Goal: Transaction & Acquisition: Download file/media

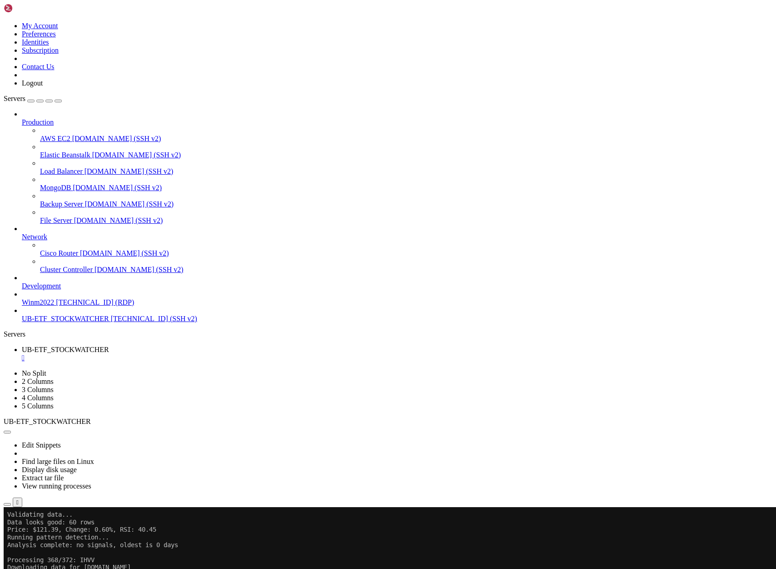
scroll to position [68180, 0]
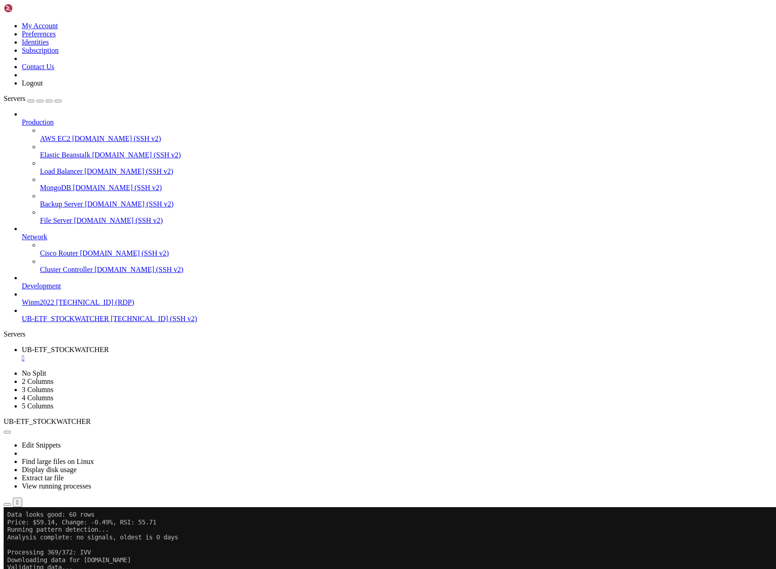
scroll to position [68263, 0]
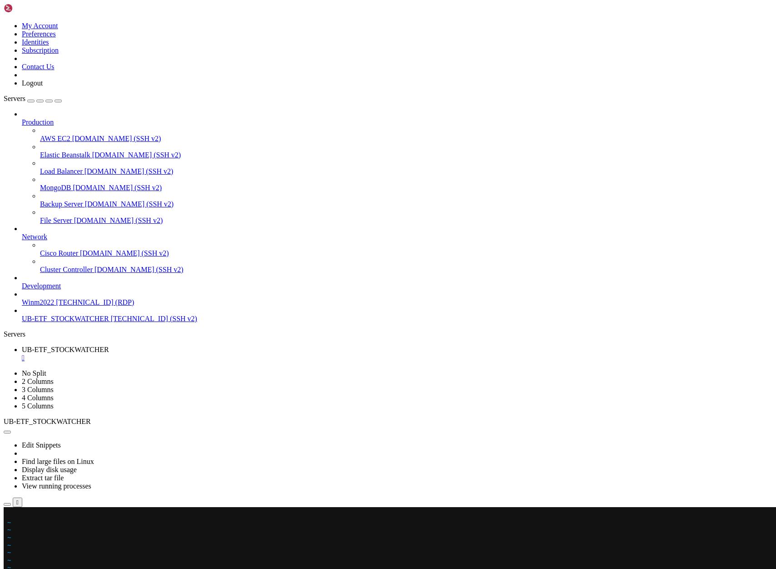
click at [10, 515] on x-row at bounding box center [334, 514] width 654 height 8
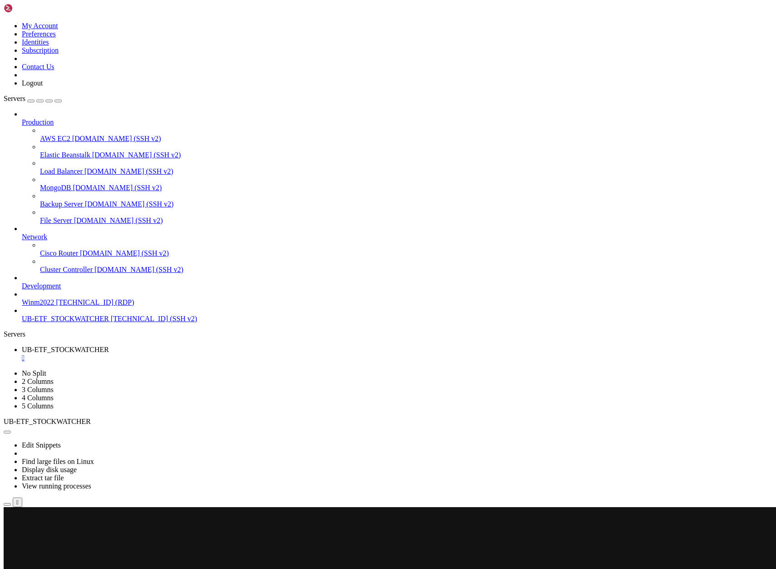
scroll to position [68308, 0]
click at [16, 513] on x-row at bounding box center [334, 514] width 654 height 8
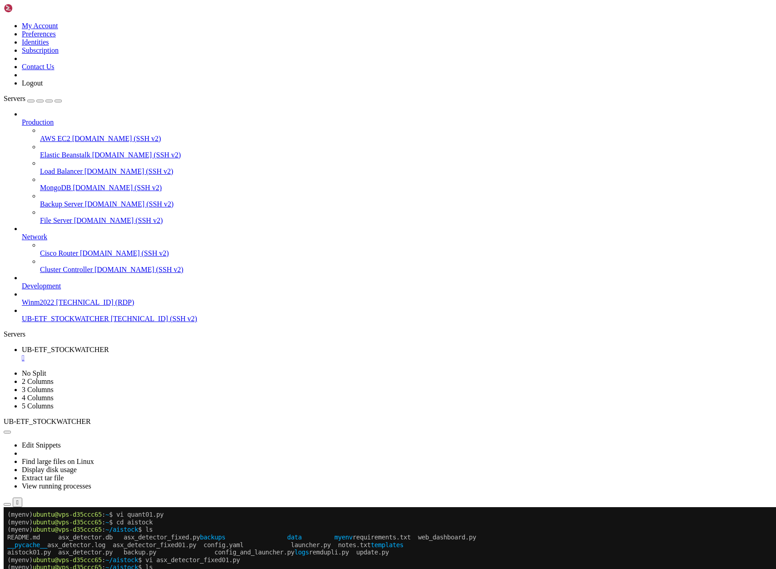
scroll to position [68679, 0]
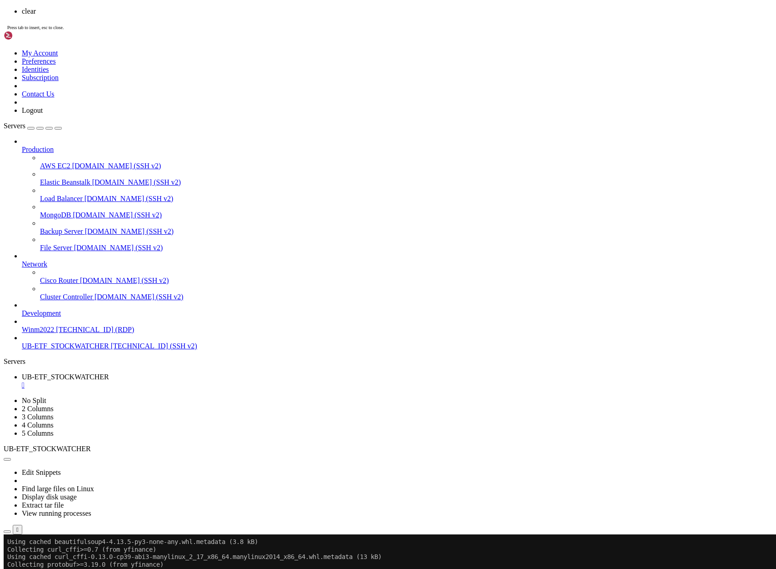
scroll to position [0, 0]
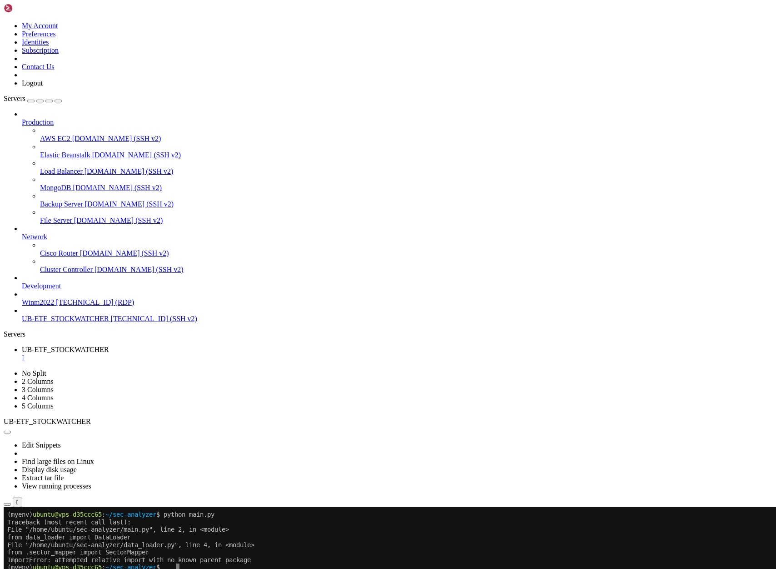
click at [7, 507] on div at bounding box center [6, 507] width 4 height 0
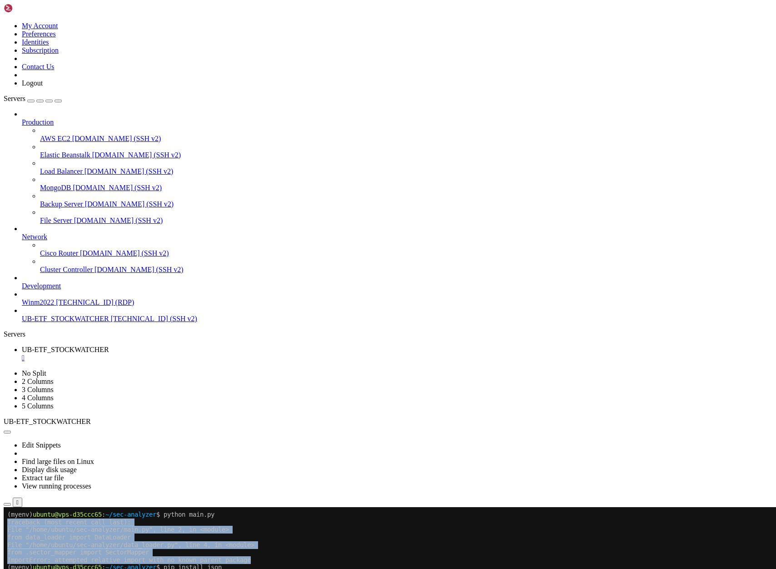
drag, startPoint x: 266, startPoint y: 560, endPoint x: 8, endPoint y: 521, distance: 261.1
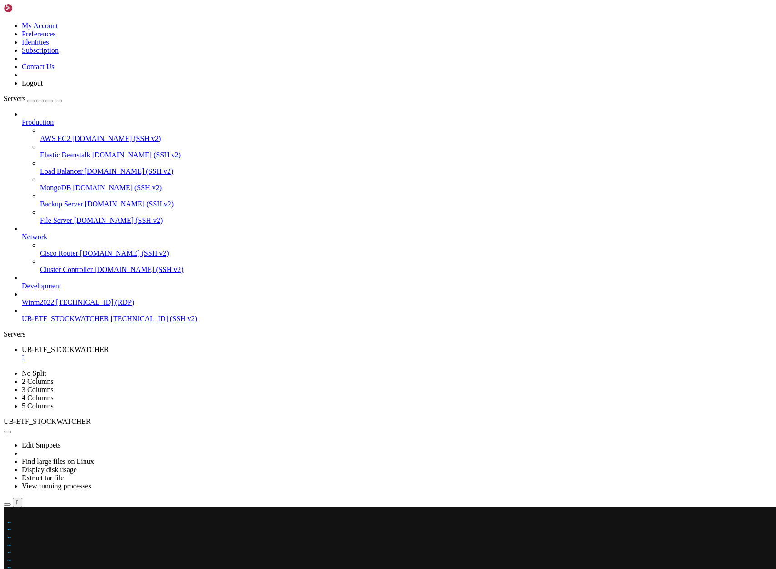
click at [11, 513] on x-row at bounding box center [334, 514] width 654 height 8
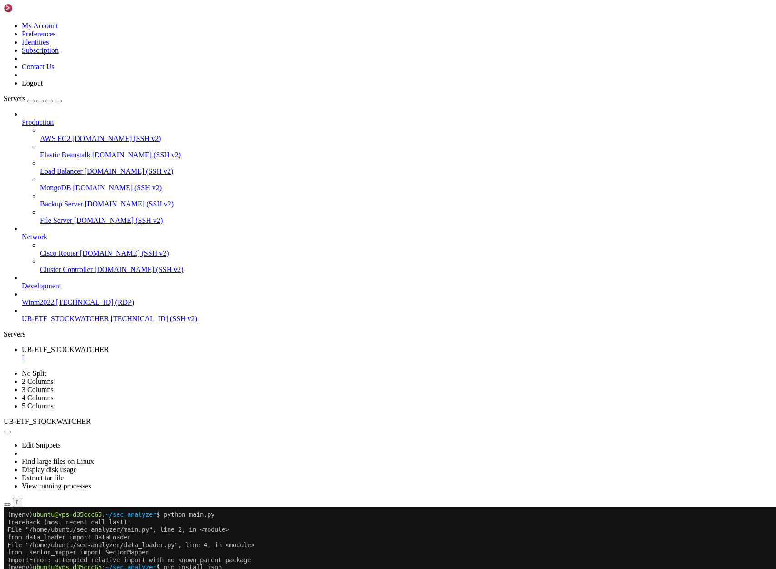
scroll to position [8, 0]
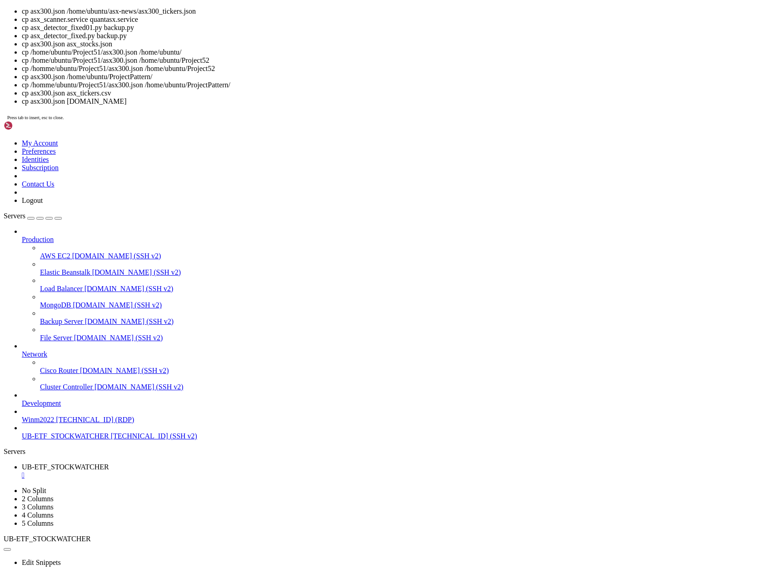
drag, startPoint x: 59, startPoint y: 744, endPoint x: 110, endPoint y: 746, distance: 51.4
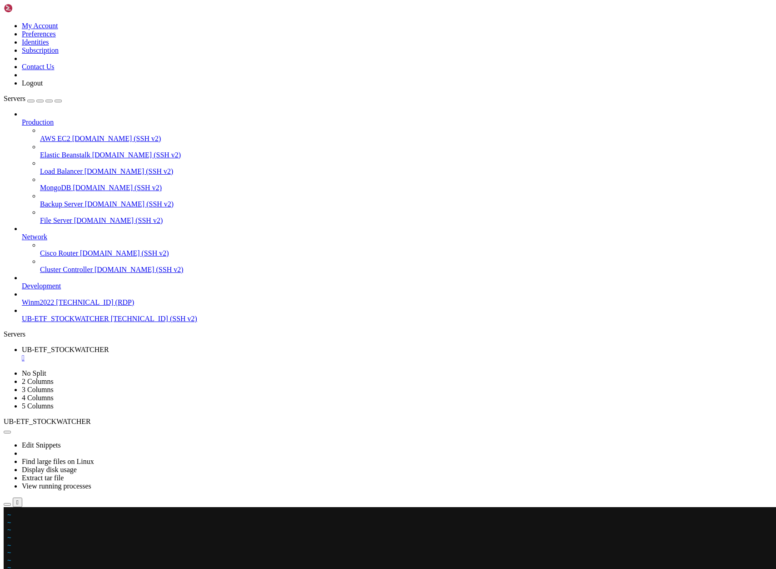
scroll to position [53, 0]
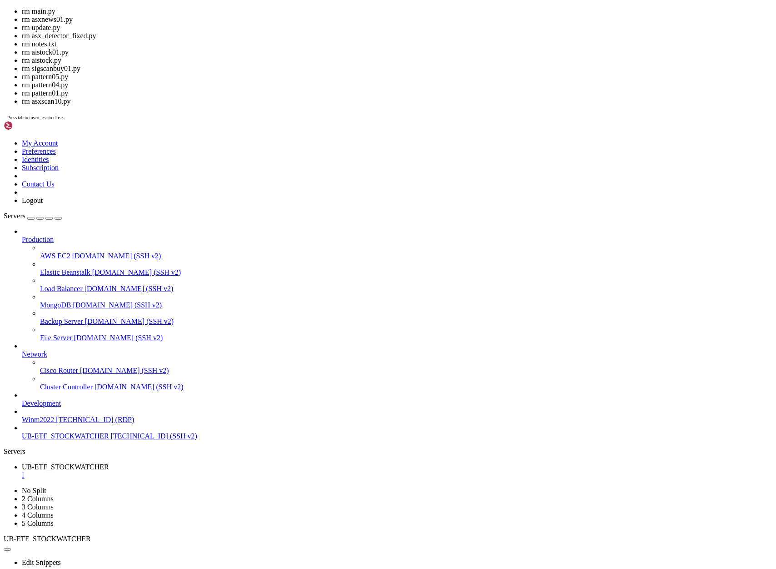
drag, startPoint x: 205, startPoint y: 918, endPoint x: 252, endPoint y: 919, distance: 46.4
drag, startPoint x: 203, startPoint y: 918, endPoint x: 271, endPoint y: 918, distance: 68.6
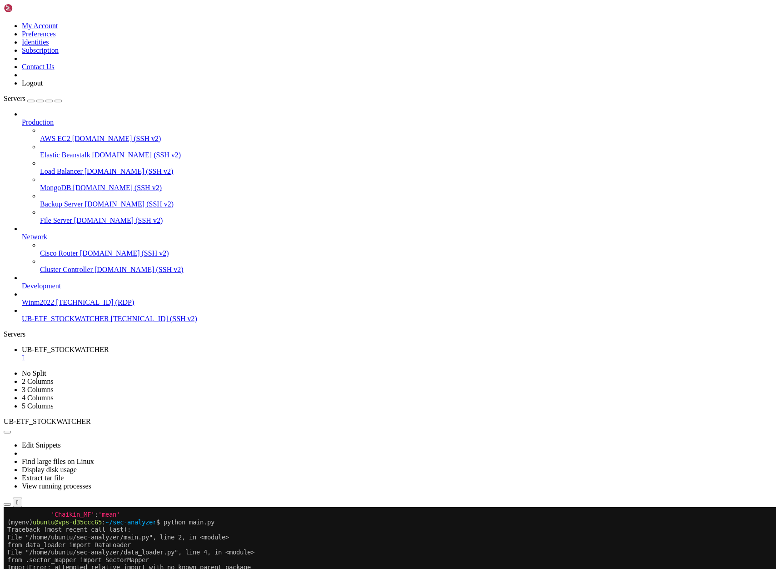
scroll to position [60, 0]
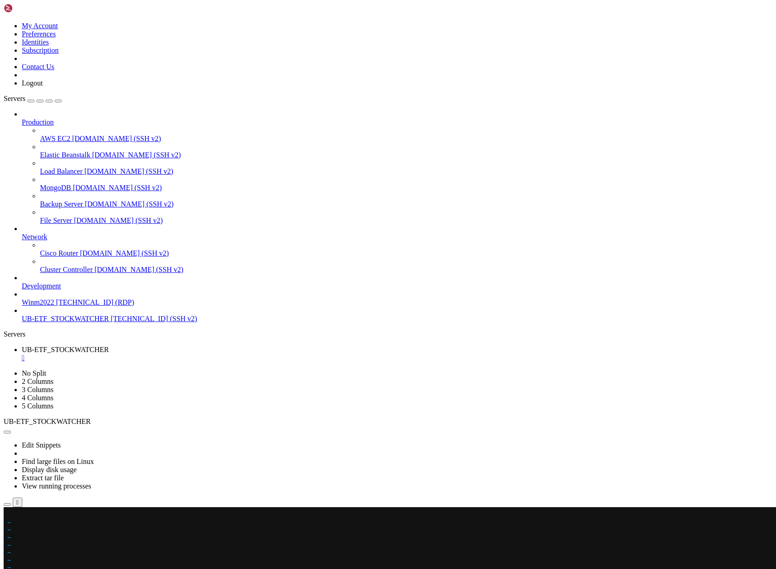
click at [10, 515] on x-row at bounding box center [334, 514] width 654 height 8
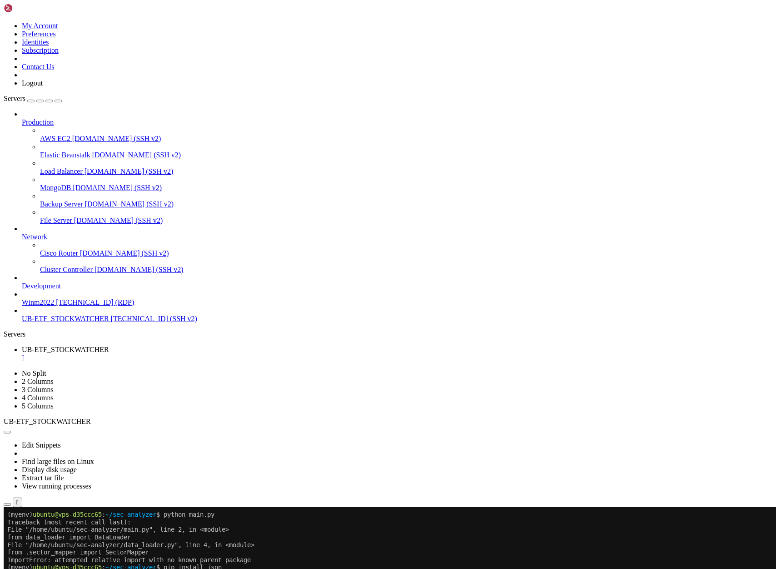
scroll to position [68, 0]
click at [40, 532] on button "Reconnect" at bounding box center [22, 537] width 36 height 10
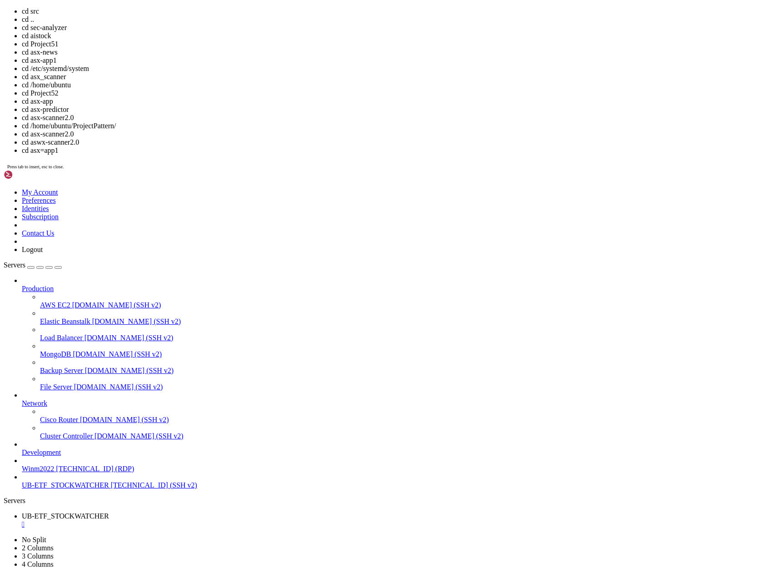
drag, startPoint x: 255, startPoint y: 323, endPoint x: 267, endPoint y: 259, distance: 65.3
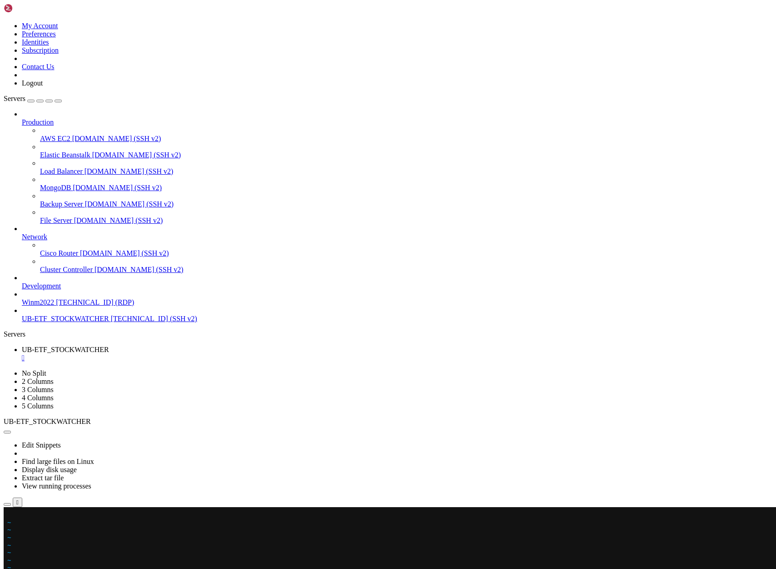
click at [10, 516] on x-row at bounding box center [334, 514] width 654 height 8
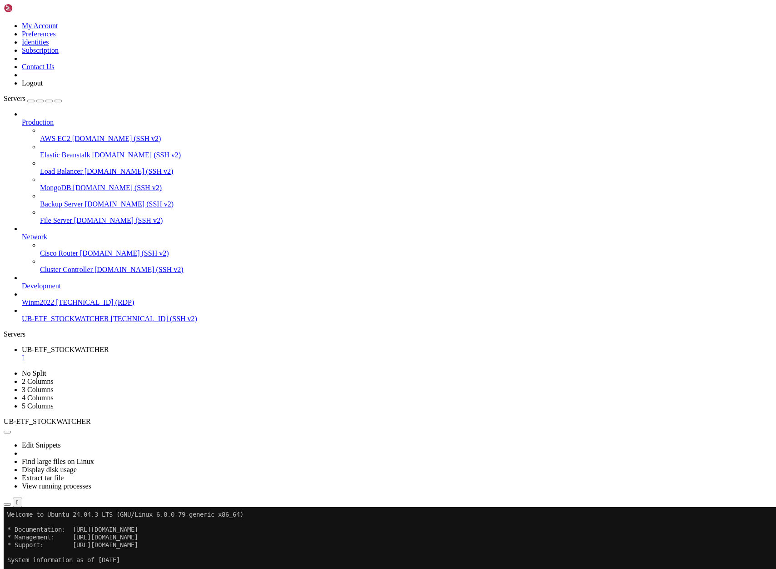
click at [7, 504] on icon "button" at bounding box center [7, 504] width 0 height 0
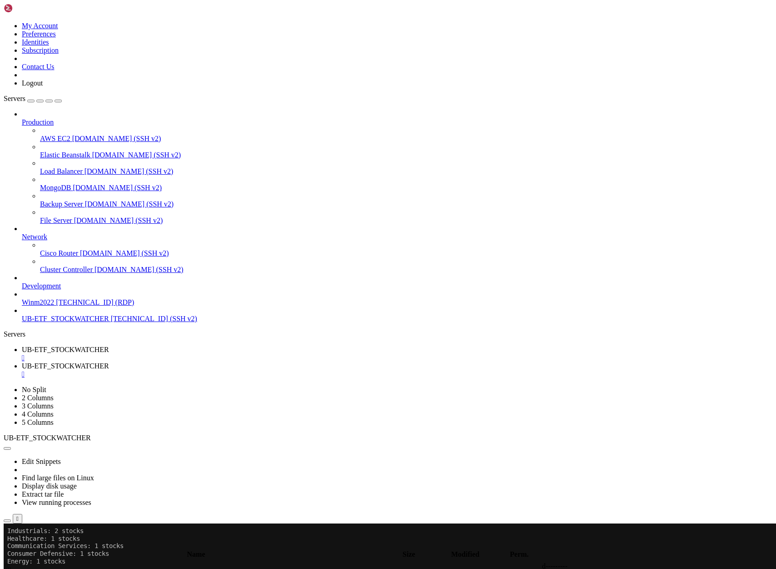
click at [153, 366] on span " asx-news" at bounding box center [331, 370] width 654 height 8
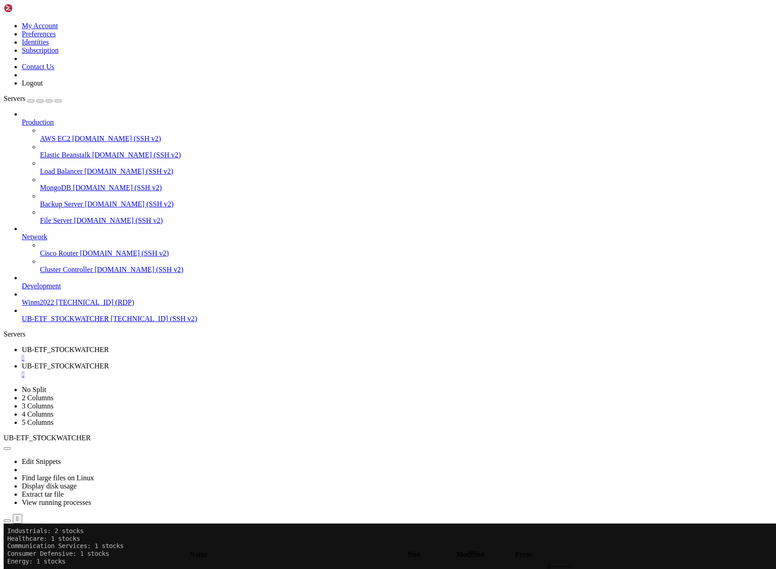
type input "/home/ubuntu/sec-analyzer/output"
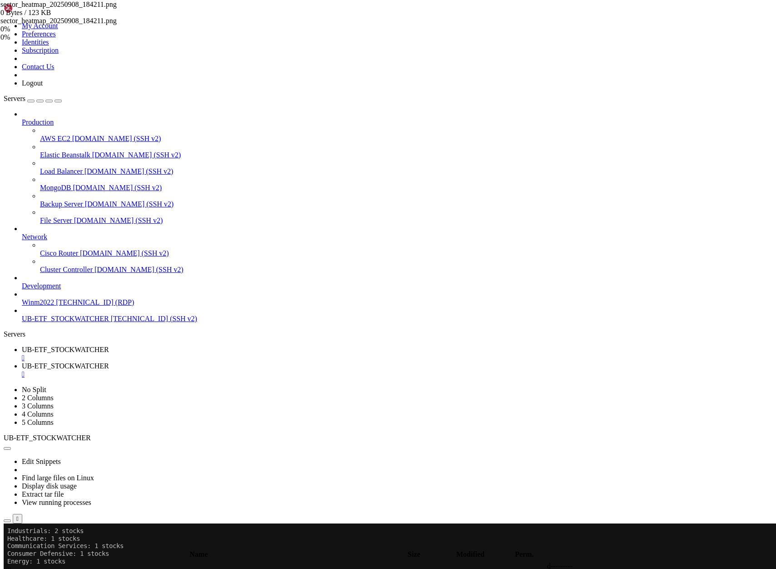
click at [91, 51] on div "sector_comparison_20250908_184211.png 400 KB Complete" at bounding box center [45, 39] width 91 height 25
click at [91, 25] on div "sector_heatmap_20250908_184211.png 123 KB Complete" at bounding box center [45, 12] width 91 height 25
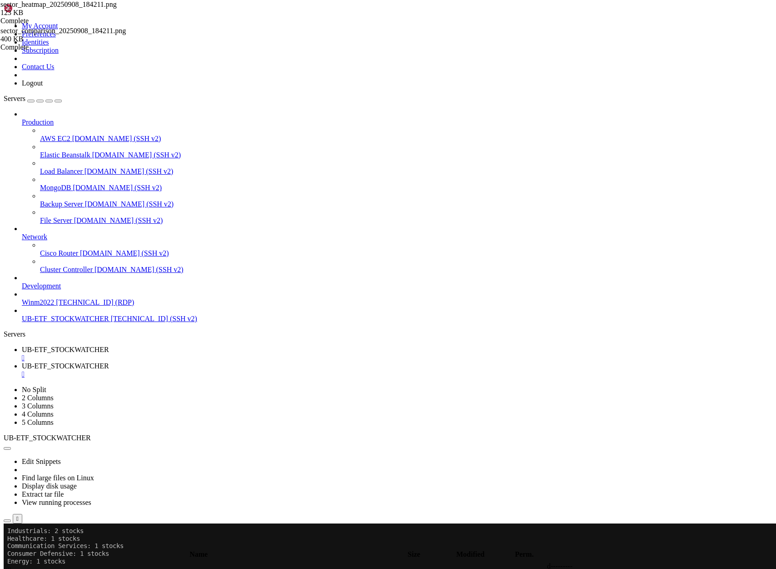
click at [750, 122] on div at bounding box center [388, 284] width 776 height 569
click at [109, 345] on span "UB-ETF_STOCKWATCHER" at bounding box center [65, 349] width 87 height 8
click at [21, 531] on x-row at bounding box center [334, 531] width 654 height 8
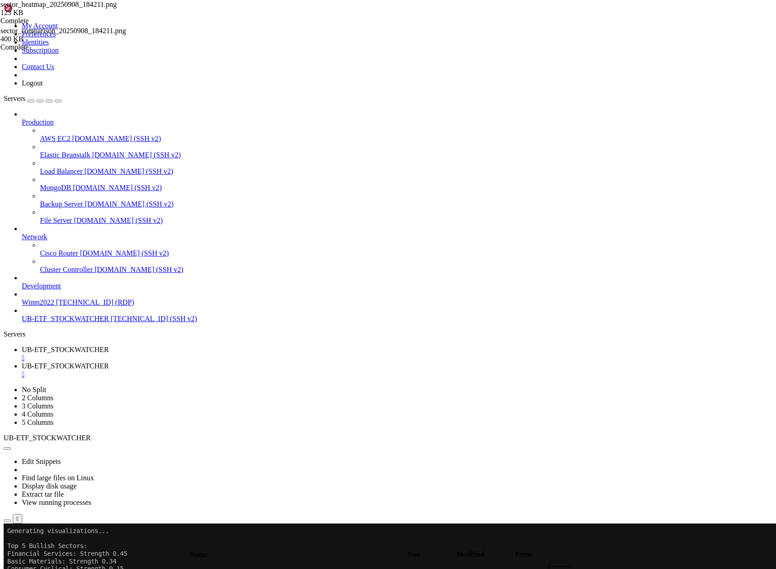
scroll to position [1701, 0]
drag, startPoint x: 8, startPoint y: 689, endPoint x: 207, endPoint y: 875, distance: 272.7
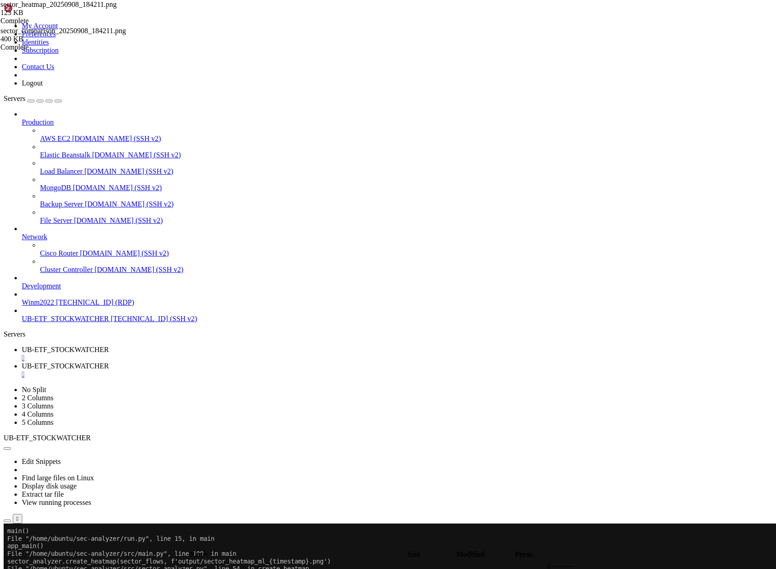
scroll to position [9419, 0]
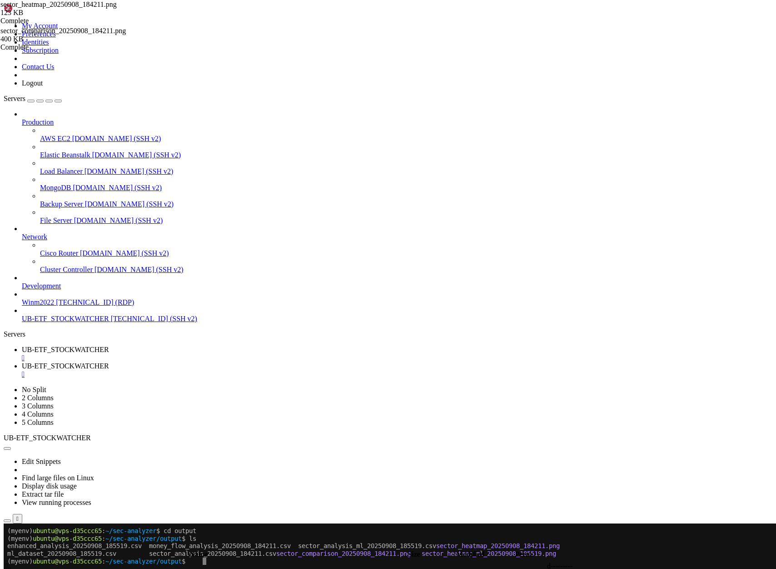
click at [109, 362] on span "UB-ETF_STOCKWATCHER" at bounding box center [65, 366] width 87 height 8
click at [8, 562] on span "" at bounding box center [6, 566] width 3 height 8
click at [11, 562] on span " .." at bounding box center [8, 566] width 6 height 8
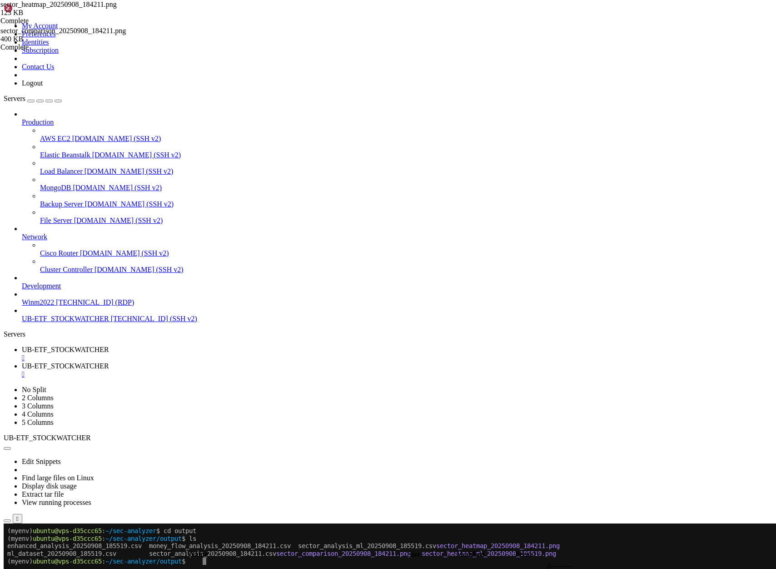
click at [11, 562] on span " .." at bounding box center [8, 566] width 6 height 8
type input "/home/ubuntu/sec-analyzer/output"
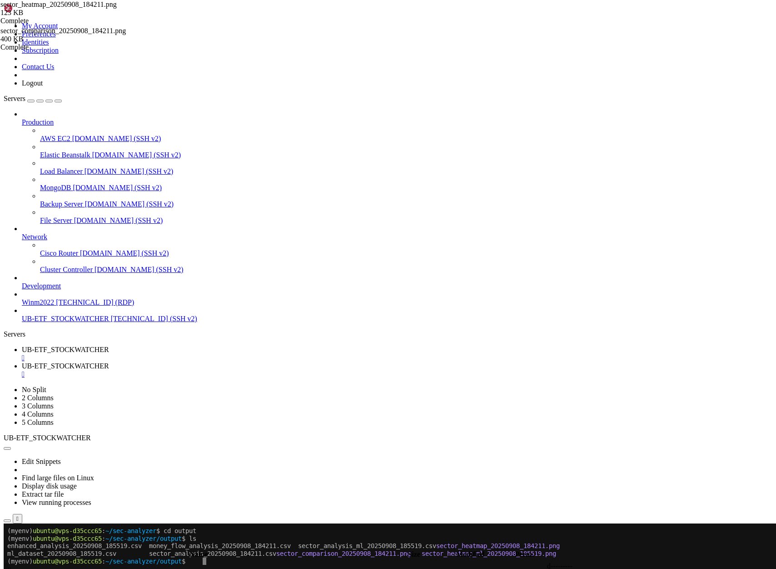
click at [109, 345] on span "UB-ETF_STOCKWATCHER" at bounding box center [65, 349] width 87 height 8
